Goal: Navigation & Orientation: Find specific page/section

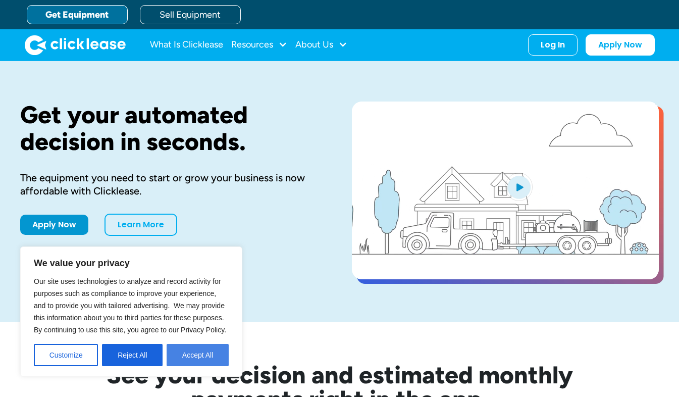
click at [182, 357] on button "Accept All" at bounding box center [198, 355] width 62 height 22
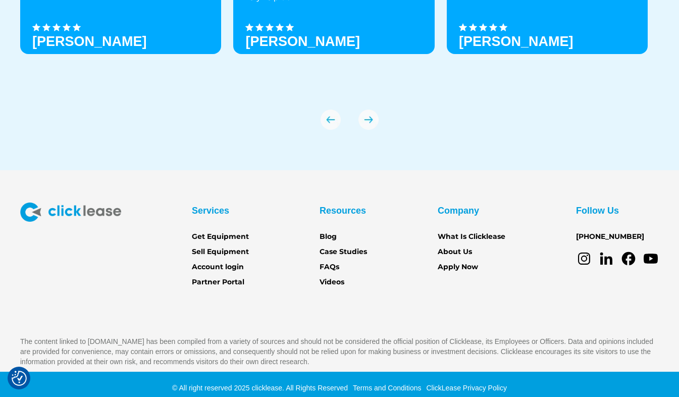
scroll to position [3545, 0]
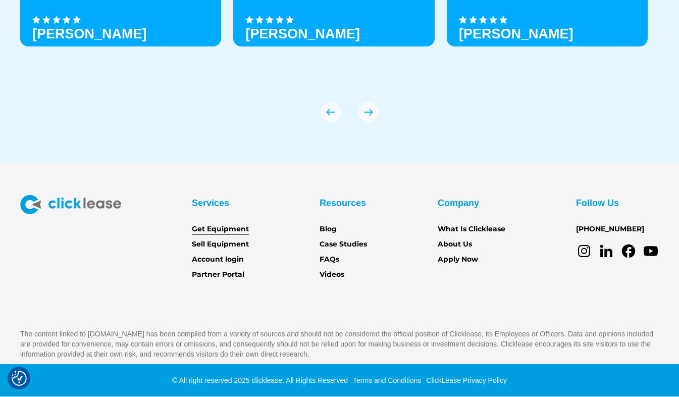
click at [225, 226] on link "Get Equipment" at bounding box center [220, 229] width 57 height 11
